Goal: Task Accomplishment & Management: Manage account settings

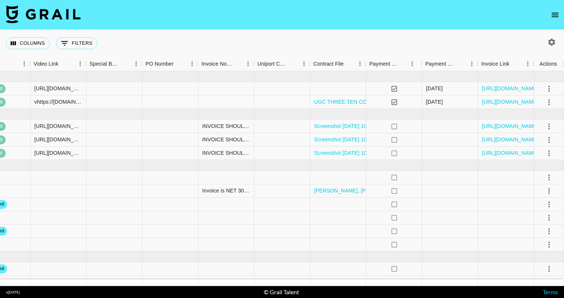
scroll to position [0, 871]
click at [553, 247] on icon "select merge strategy" at bounding box center [549, 244] width 9 height 9
click at [549, 228] on li "Approve" at bounding box center [540, 228] width 49 height 13
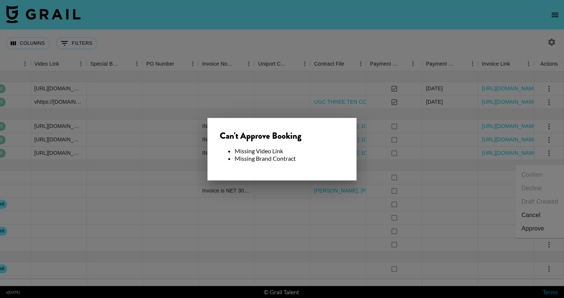
click at [449, 206] on div at bounding box center [282, 149] width 564 height 298
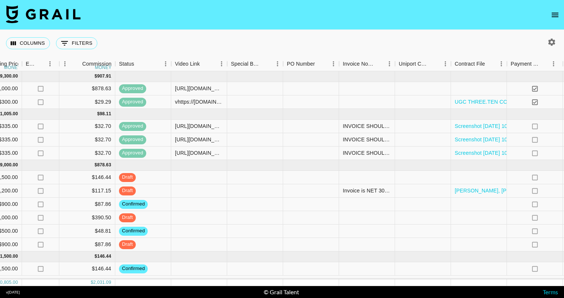
scroll to position [0, 728]
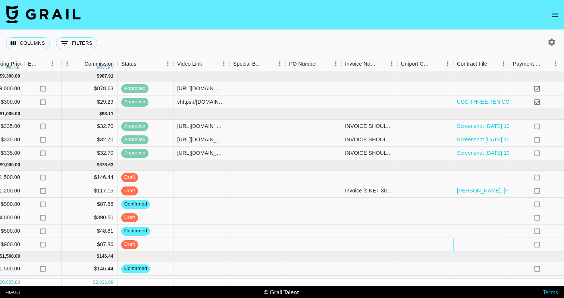
click at [472, 247] on div at bounding box center [481, 244] width 56 height 13
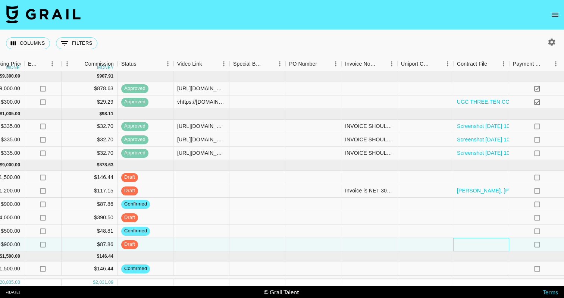
click at [469, 245] on div at bounding box center [481, 244] width 56 height 13
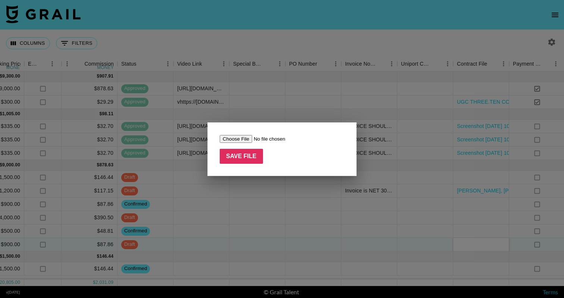
click at [449, 244] on div at bounding box center [282, 149] width 564 height 298
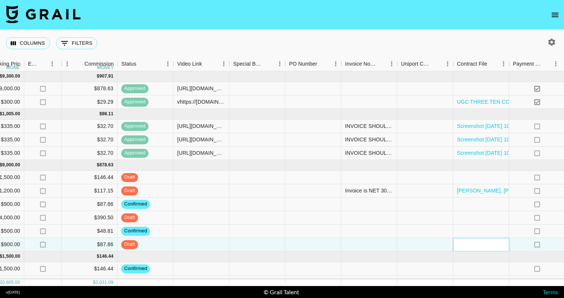
click at [469, 244] on div at bounding box center [481, 244] width 56 height 13
drag, startPoint x: 446, startPoint y: 247, endPoint x: 459, endPoint y: 247, distance: 13.1
click at [446, 247] on div at bounding box center [425, 244] width 56 height 13
click at [475, 247] on div at bounding box center [481, 244] width 56 height 13
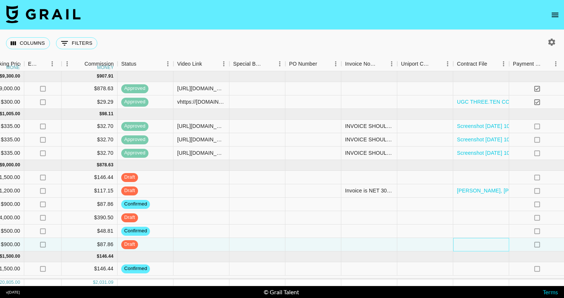
click at [475, 247] on div at bounding box center [481, 244] width 56 height 13
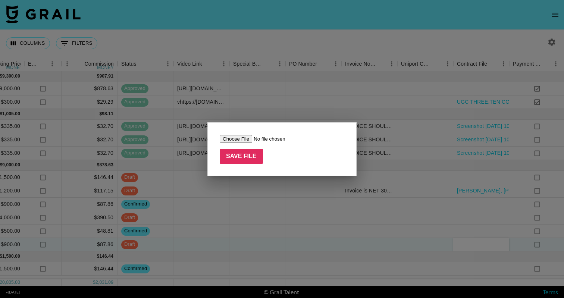
click at [235, 138] on input "file" at bounding box center [267, 139] width 94 height 8
type input "C:\fakepath\activationOverview.pdf"
click at [250, 154] on input "Save File" at bounding box center [241, 156] width 43 height 15
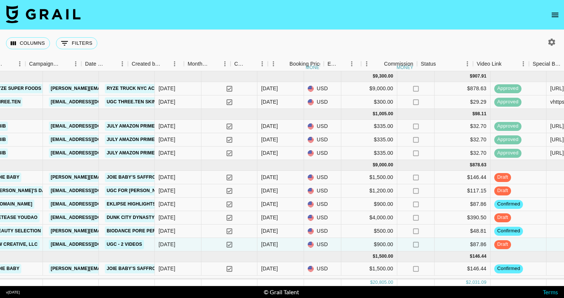
scroll to position [0, 307]
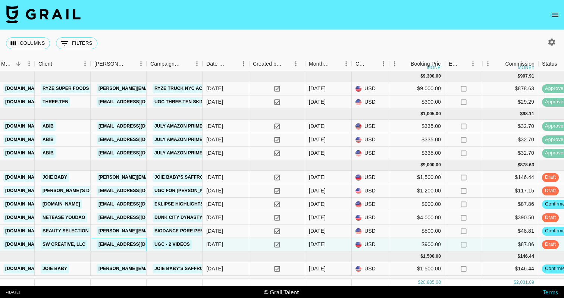
click at [131, 244] on link "[EMAIL_ADDRESS][DOMAIN_NAME]" at bounding box center [139, 244] width 84 height 9
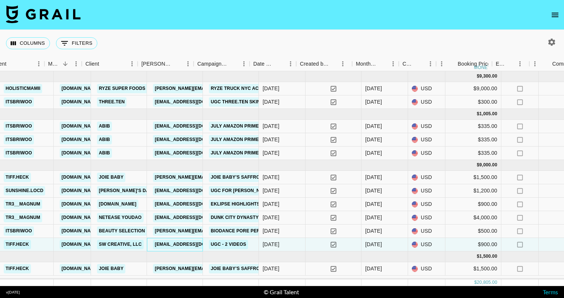
scroll to position [0, 239]
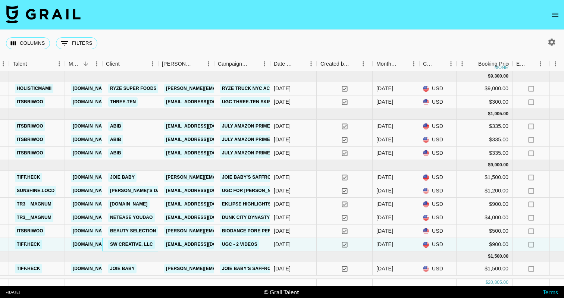
click at [138, 243] on link "SW Creative, LLC" at bounding box center [131, 244] width 47 height 9
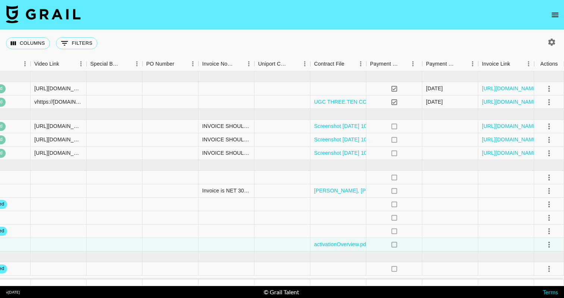
scroll to position [0, 871]
click at [553, 246] on icon "select merge strategy" at bounding box center [549, 244] width 9 height 9
click at [540, 229] on div "Approve" at bounding box center [533, 228] width 23 height 9
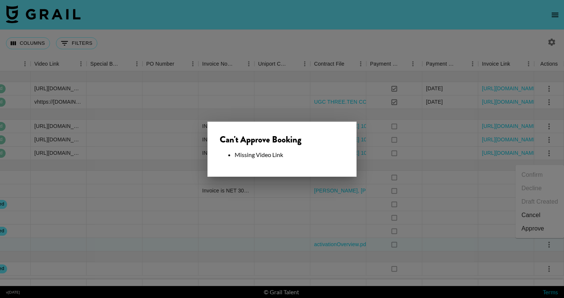
click at [483, 214] on div at bounding box center [282, 149] width 564 height 298
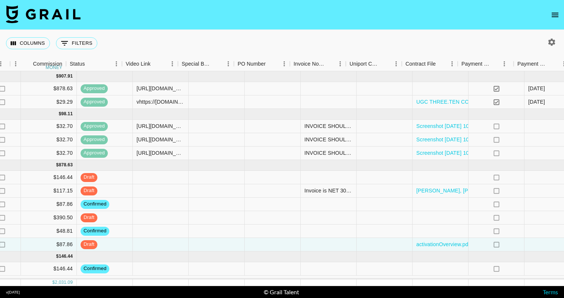
scroll to position [0, 766]
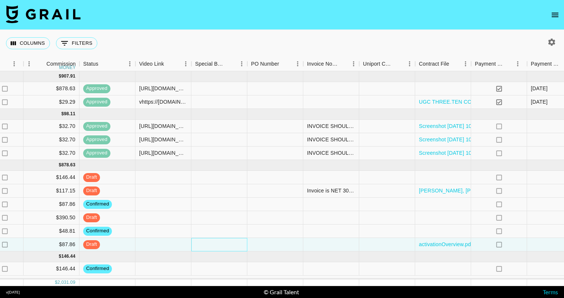
click at [222, 245] on div at bounding box center [219, 244] width 56 height 13
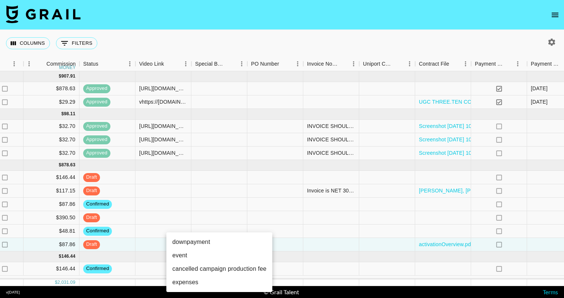
click at [327, 237] on div at bounding box center [282, 149] width 564 height 298
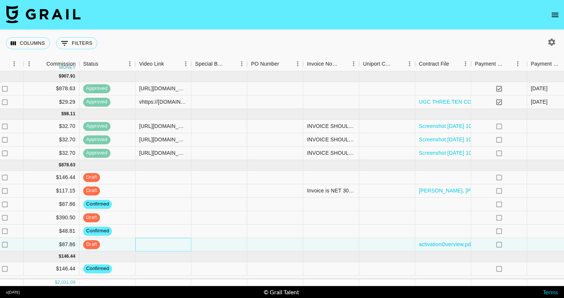
click at [154, 244] on div at bounding box center [163, 244] width 56 height 13
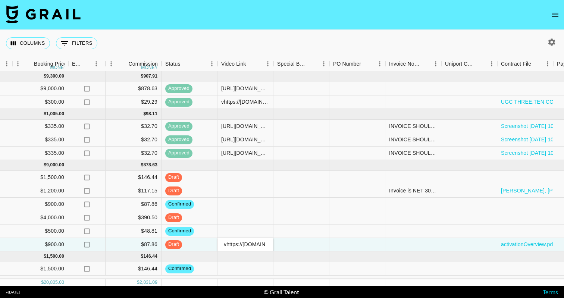
scroll to position [0, 98]
click at [294, 244] on div at bounding box center [302, 244] width 56 height 13
click at [225, 246] on div "vhttps://[DOMAIN_NAME][URL]" at bounding box center [245, 244] width 48 height 7
click at [237, 246] on input "vhttps://[DOMAIN_NAME][URL]" at bounding box center [245, 244] width 55 height 6
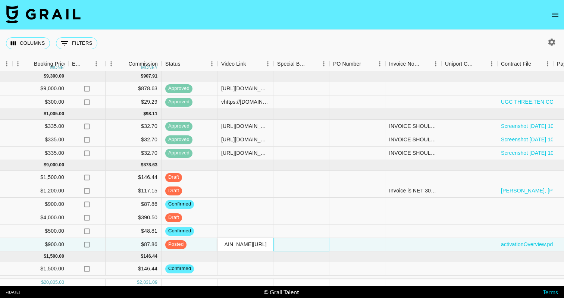
click at [285, 242] on div at bounding box center [302, 244] width 56 height 13
click at [223, 244] on div "vhttps://[DOMAIN_NAME][URL]" at bounding box center [245, 244] width 48 height 7
click at [231, 241] on input "[URL][DOMAIN_NAME]" at bounding box center [245, 244] width 55 height 6
type input "[URL][DOMAIN_NAME]"
click at [298, 247] on div at bounding box center [302, 244] width 56 height 13
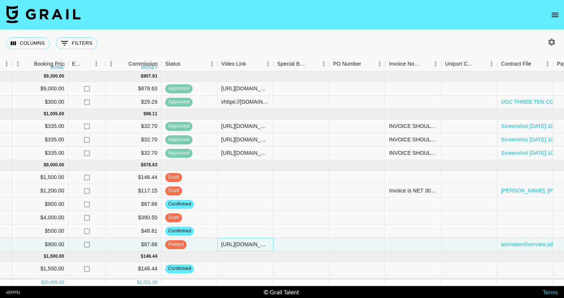
click at [222, 243] on div "[URL][DOMAIN_NAME]" at bounding box center [245, 244] width 48 height 7
click at [303, 243] on div at bounding box center [302, 244] width 56 height 13
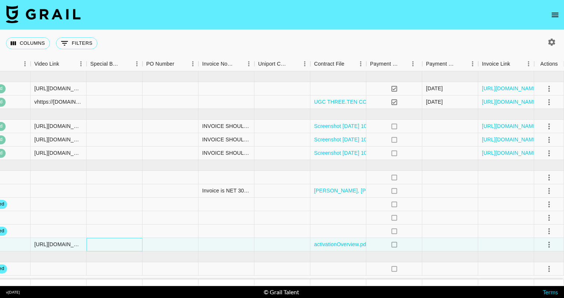
scroll to position [0, 0]
click at [552, 246] on icon "select merge strategy" at bounding box center [549, 244] width 9 height 9
click at [534, 232] on div "Approve" at bounding box center [533, 228] width 23 height 9
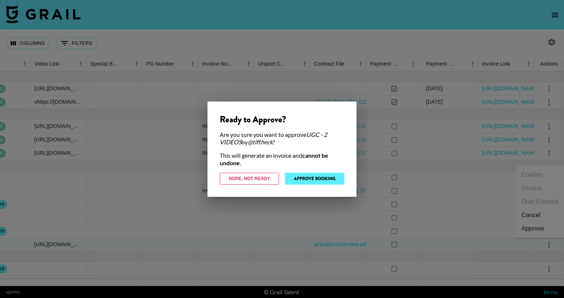
click at [308, 174] on button "Approve Booking" at bounding box center [314, 179] width 59 height 12
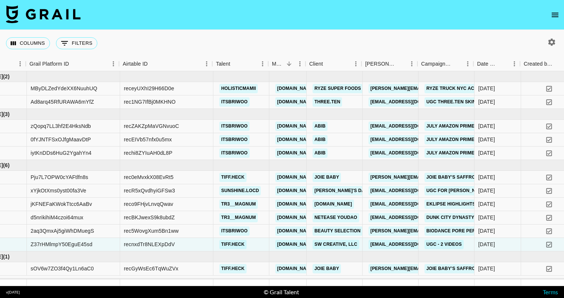
scroll to position [0, 34]
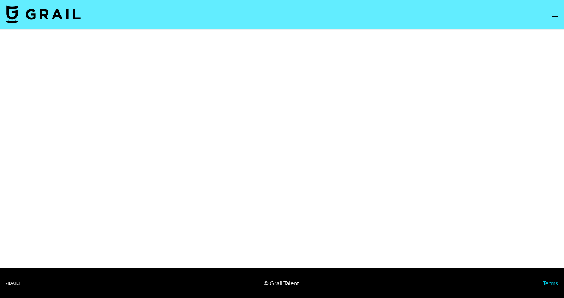
select select "Brand"
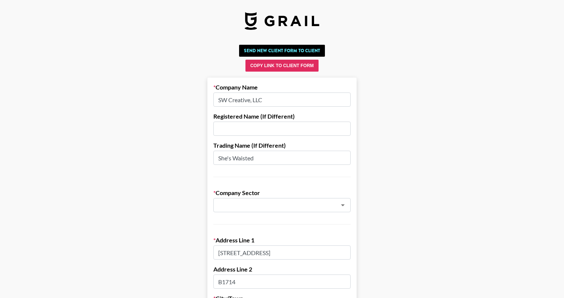
type input "Fashion & Apparel"
type input "[GEOGRAPHIC_DATA]"
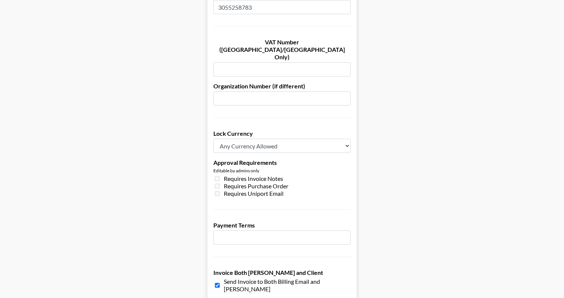
scroll to position [553, 0]
